Goal: Task Accomplishment & Management: Complete application form

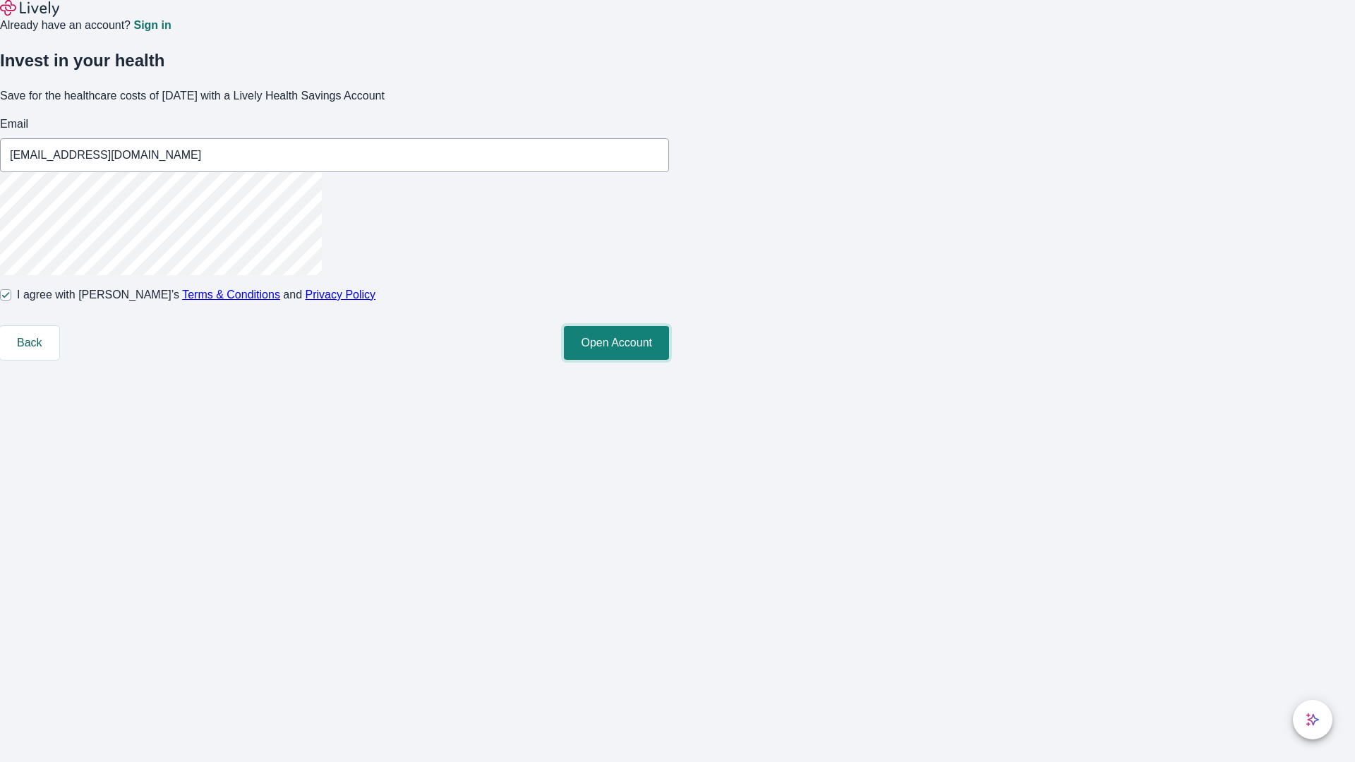
click at [669, 360] on button "Open Account" at bounding box center [616, 343] width 105 height 34
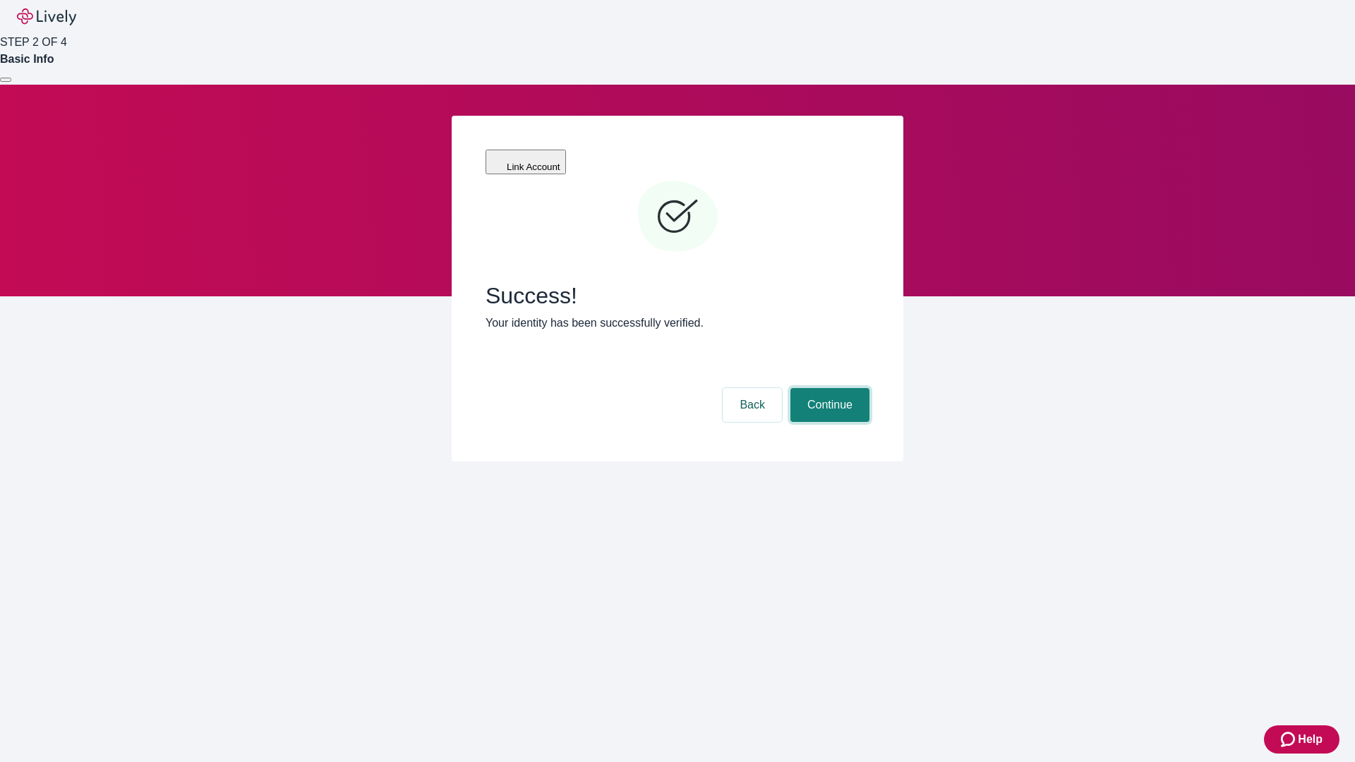
click at [828, 388] on button "Continue" at bounding box center [830, 405] width 79 height 34
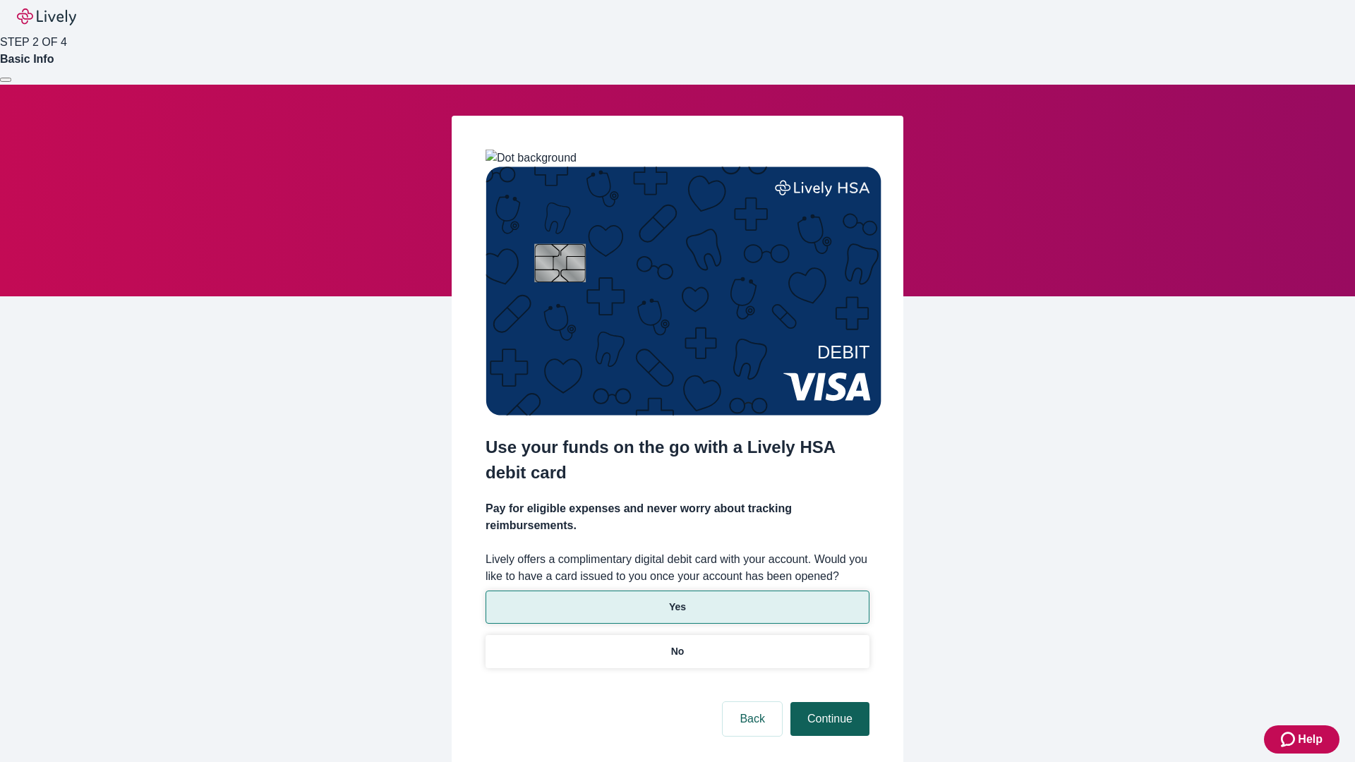
click at [677, 645] on p "No" at bounding box center [677, 652] width 13 height 15
click at [828, 702] on button "Continue" at bounding box center [830, 719] width 79 height 34
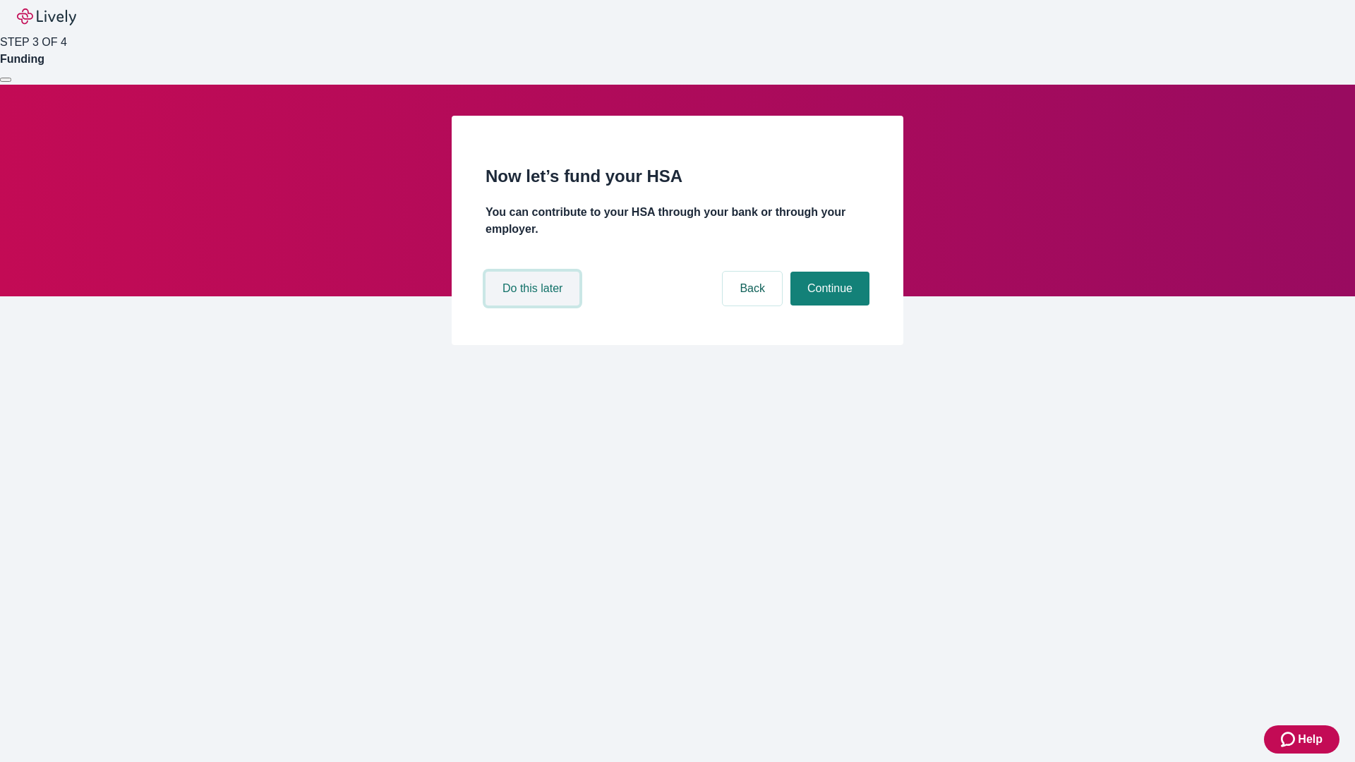
click at [534, 306] on button "Do this later" at bounding box center [533, 289] width 94 height 34
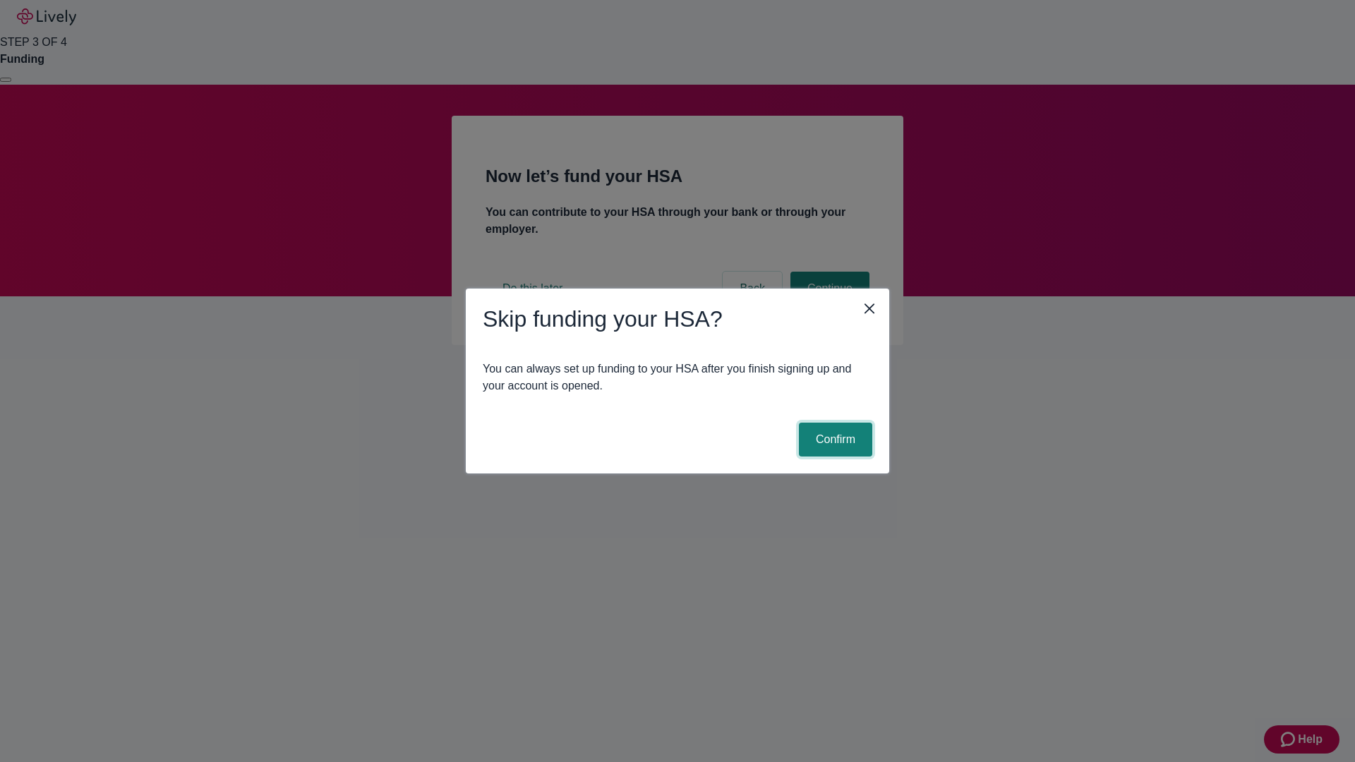
click at [834, 440] on button "Confirm" at bounding box center [835, 440] width 73 height 34
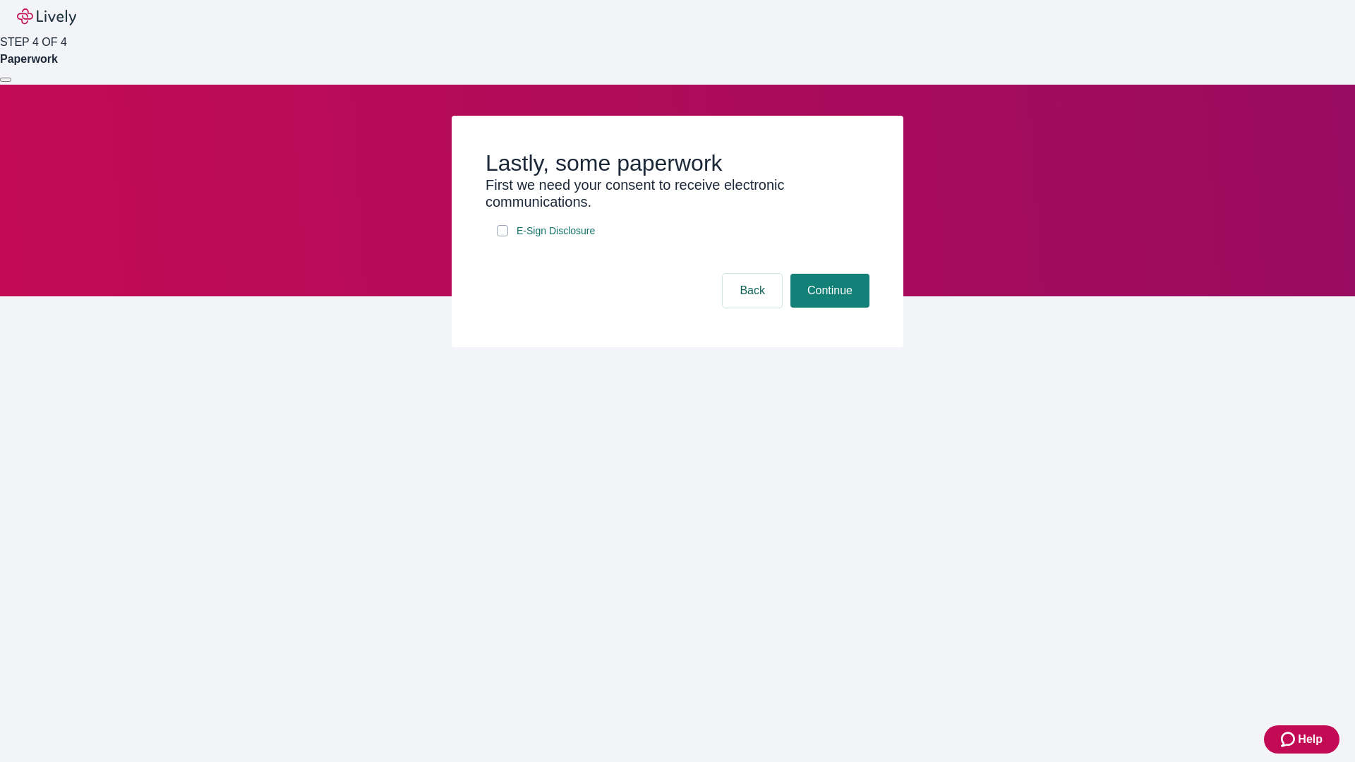
click at [503, 237] on input "E-Sign Disclosure" at bounding box center [502, 230] width 11 height 11
checkbox input "true"
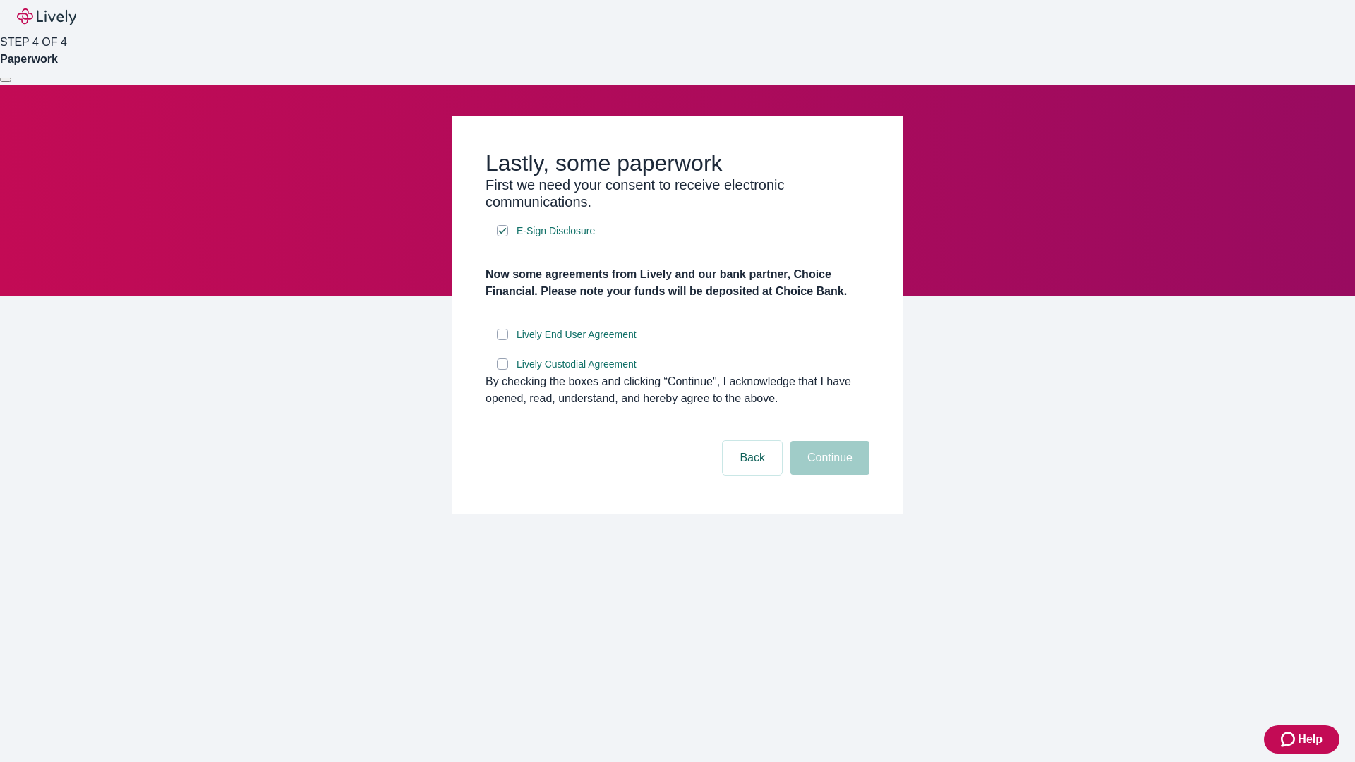
click at [503, 340] on input "Lively End User Agreement" at bounding box center [502, 334] width 11 height 11
checkbox input "true"
click at [503, 370] on input "Lively Custodial Agreement" at bounding box center [502, 364] width 11 height 11
checkbox input "true"
click at [828, 475] on button "Continue" at bounding box center [830, 458] width 79 height 34
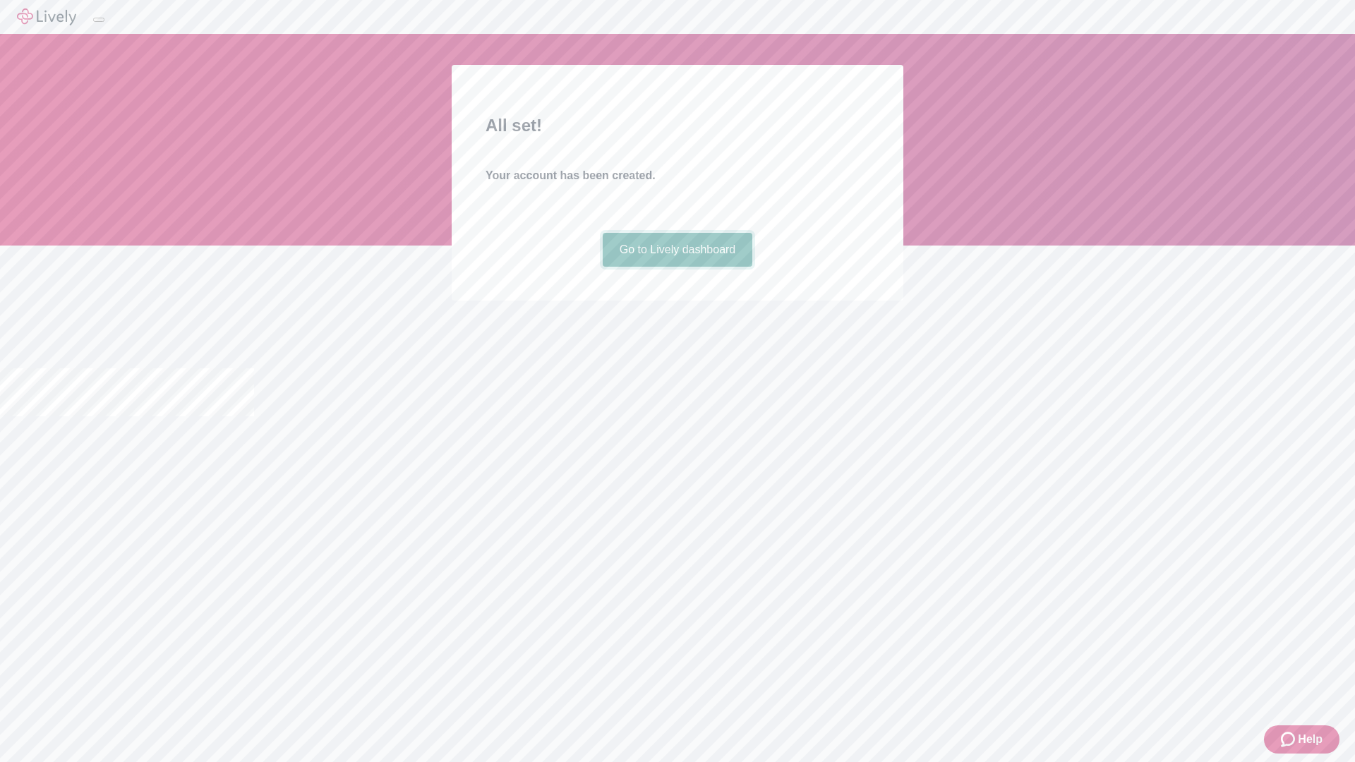
click at [677, 267] on link "Go to Lively dashboard" at bounding box center [678, 250] width 150 height 34
